Goal: Find contact information: Find contact information

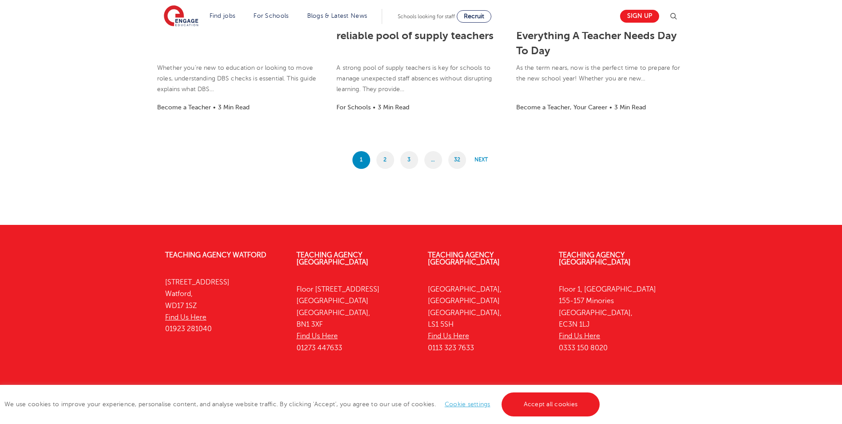
scroll to position [812, 0]
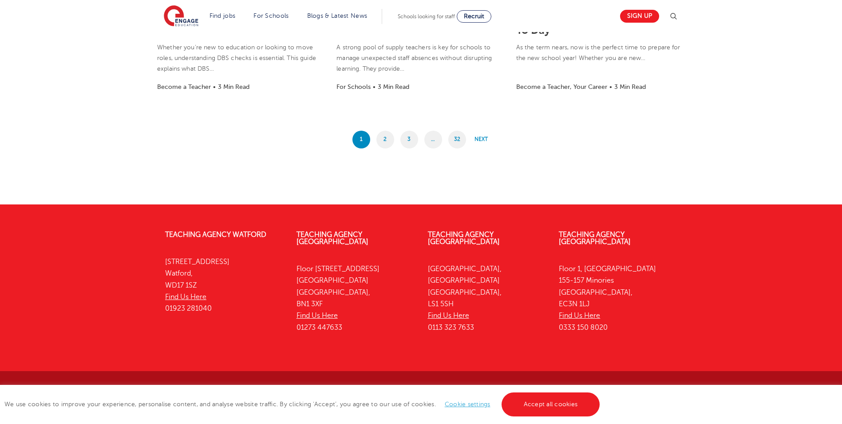
drag, startPoint x: 621, startPoint y: 319, endPoint x: 560, endPoint y: 330, distance: 61.4
click at [560, 330] on div "Teaching Agency [STREET_ADDRESS] Find Us Here 0333 150 8020" at bounding box center [617, 283] width 131 height 131
click at [456, 324] on div "Teaching Agency [STREET_ADDRESS] Find Us Here 0113 323 7633" at bounding box center [486, 283] width 131 height 131
click at [605, 321] on p "[STREET_ADDRESS] Find Us Here 0333 150 8020" at bounding box center [618, 298] width 118 height 70
drag, startPoint x: 608, startPoint y: 318, endPoint x: 561, endPoint y: 327, distance: 47.9
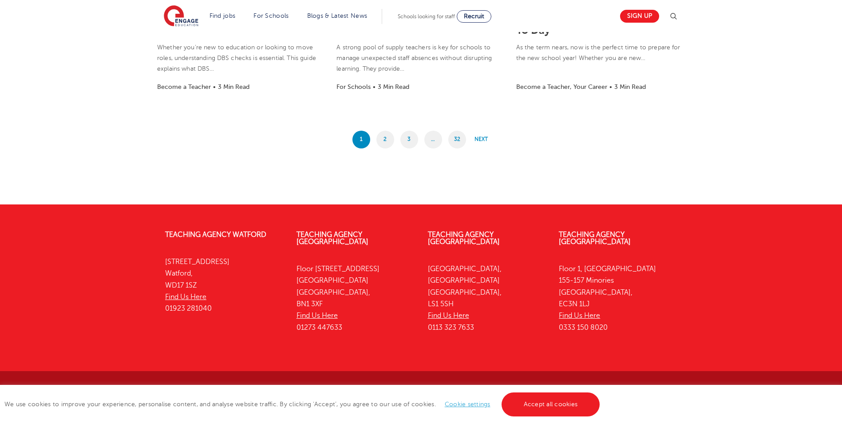
click at [561, 327] on div "Teaching Agency [STREET_ADDRESS] Find Us Here 0333 150 8020" at bounding box center [617, 283] width 131 height 131
copy p "0333 150 8020"
click at [542, 401] on link "Accept all cookies" at bounding box center [551, 404] width 99 height 24
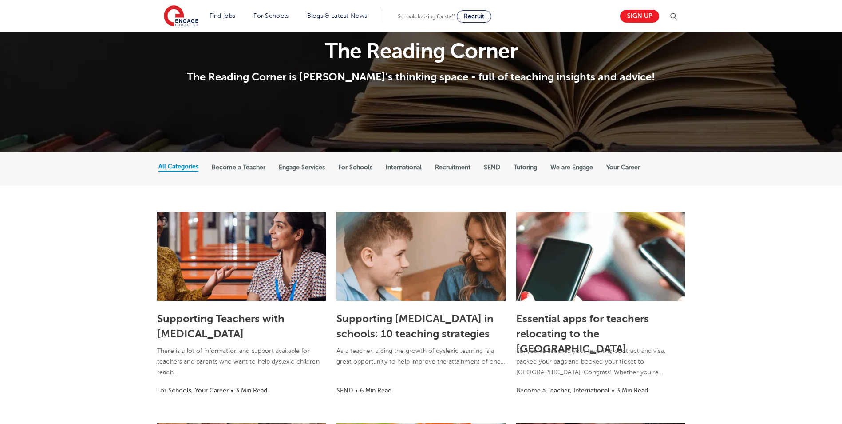
scroll to position [0, 0]
